Goal: Transaction & Acquisition: Book appointment/travel/reservation

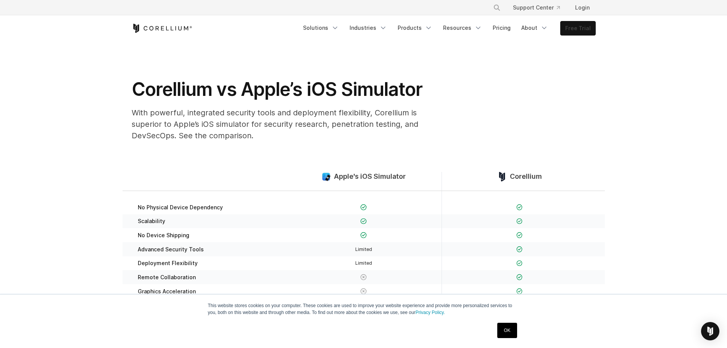
click at [581, 25] on link "Free Trial" at bounding box center [578, 28] width 35 height 14
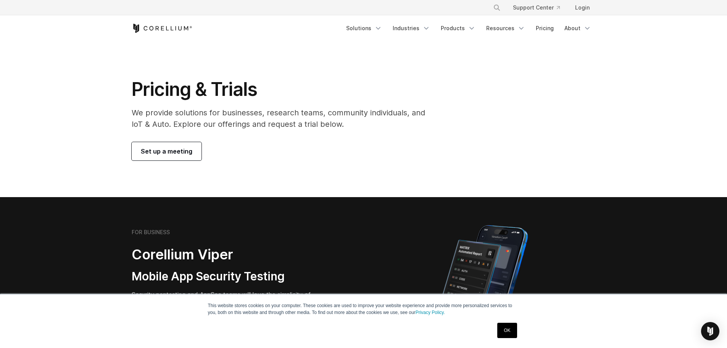
click at [158, 157] on link "Set up a meeting" at bounding box center [167, 151] width 70 height 18
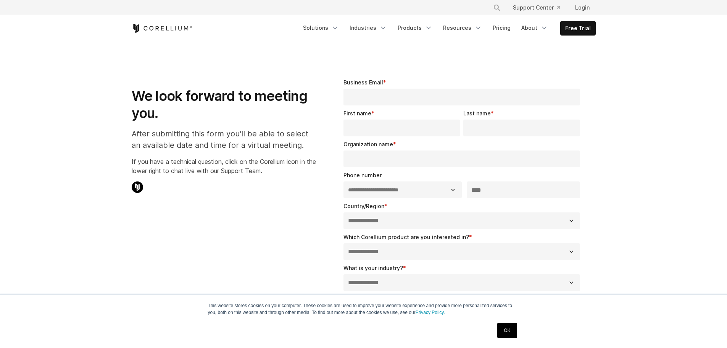
select select "**"
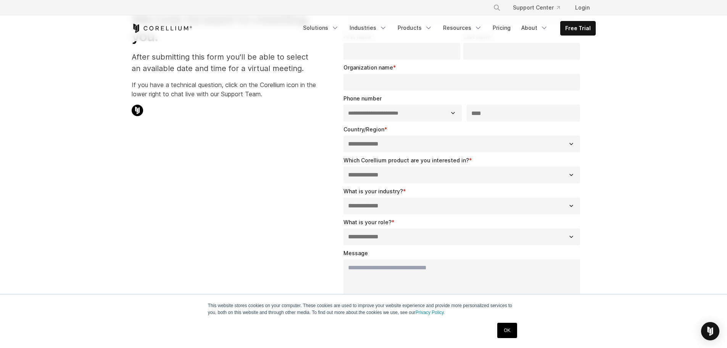
scroll to position [76, 0]
